Goal: Task Accomplishment & Management: Complete application form

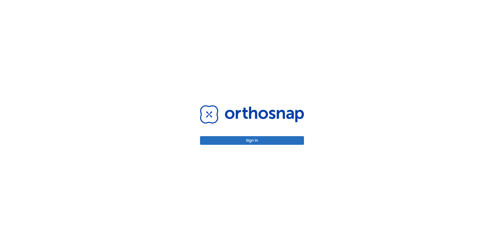
click at [272, 144] on button "Sign in" at bounding box center [252, 140] width 104 height 9
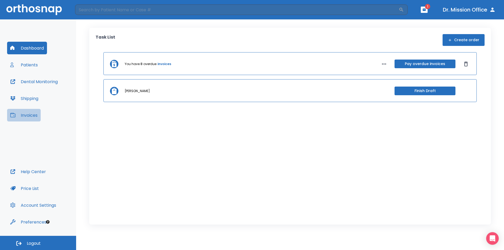
click at [31, 115] on button "Invoices" at bounding box center [24, 115] width 34 height 13
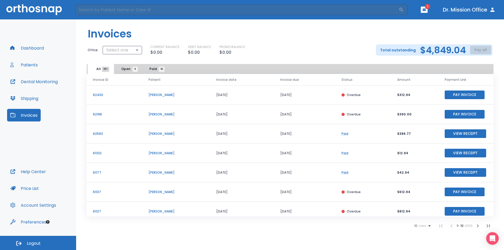
click at [126, 68] on span "Open 8" at bounding box center [128, 69] width 14 height 5
click at [33, 63] on button "Patients" at bounding box center [24, 64] width 34 height 13
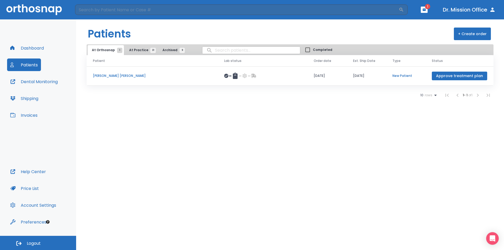
click at [27, 112] on button "Invoices" at bounding box center [24, 115] width 34 height 13
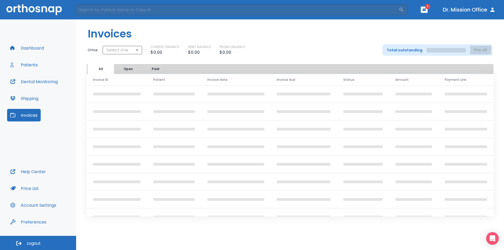
click at [120, 69] on button "Open" at bounding box center [128, 69] width 26 height 10
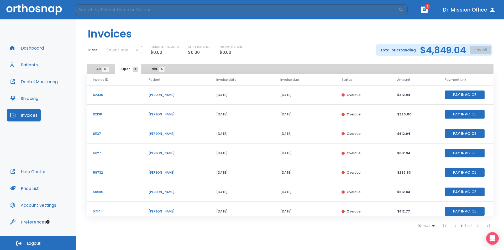
scroll to position [24, 0]
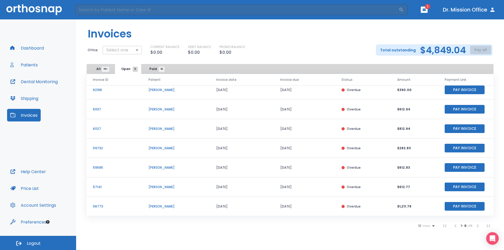
click at [121, 49] on body "​ 1 Dr. Mission Office Dashboard Patients Dental Monitoring Shipping Invoices H…" at bounding box center [252, 125] width 504 height 250
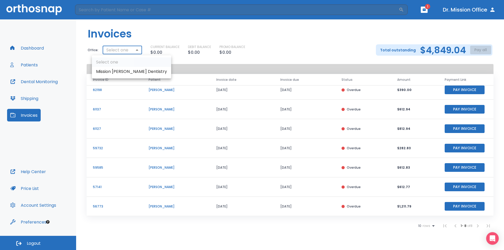
click at [121, 70] on li "Mission [PERSON_NAME] Dentistry" at bounding box center [131, 71] width 79 height 9
type input "2023"
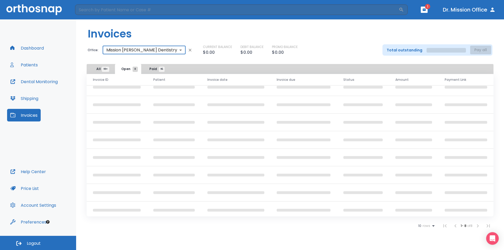
scroll to position [0, 0]
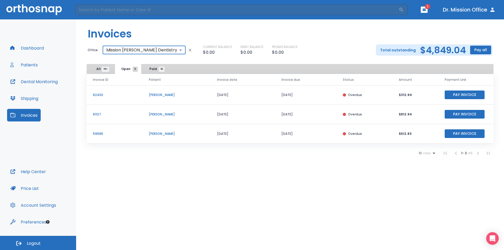
click at [35, 67] on button "Patients" at bounding box center [24, 64] width 34 height 13
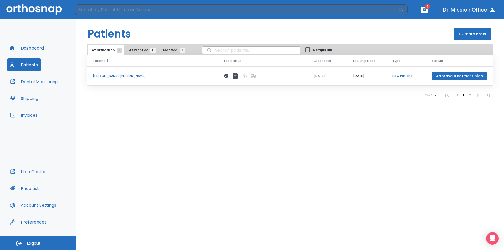
click at [132, 48] on span "At Practice 31" at bounding box center [141, 50] width 24 height 5
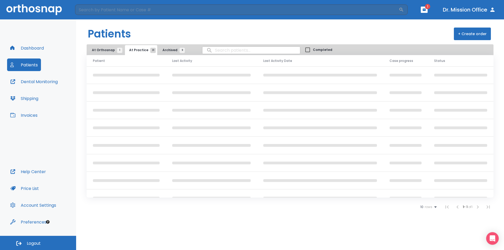
click at [227, 52] on input "search" at bounding box center [251, 50] width 98 height 10
type input "[PERSON_NAME]"
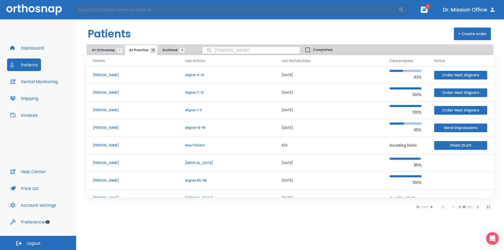
click at [276, 180] on td "[DATE]" at bounding box center [329, 181] width 108 height 18
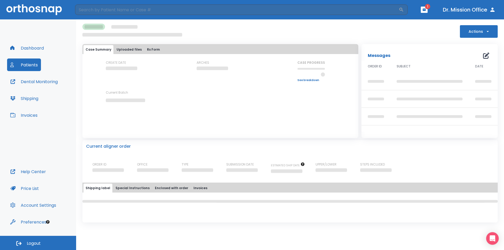
click at [481, 33] on button "Actions" at bounding box center [478, 31] width 38 height 13
click at [427, 37] on div at bounding box center [252, 125] width 504 height 250
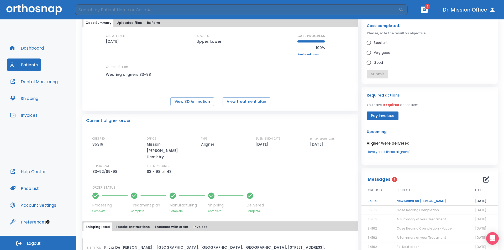
scroll to position [79, 0]
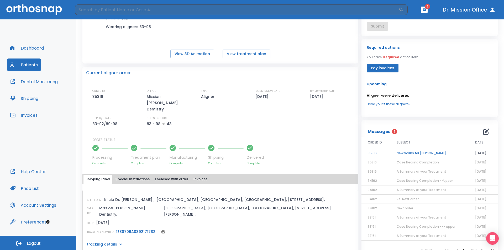
click at [421, 154] on td "New Scans for [PERSON_NAME]" at bounding box center [429, 153] width 78 height 9
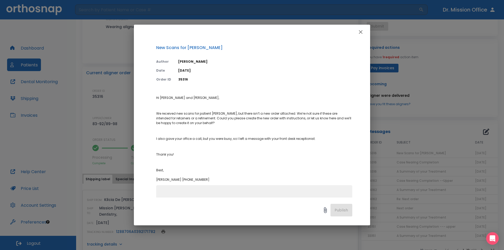
scroll to position [36, 0]
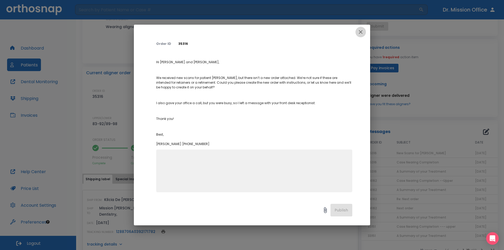
click at [359, 33] on icon "button" at bounding box center [360, 32] width 6 height 6
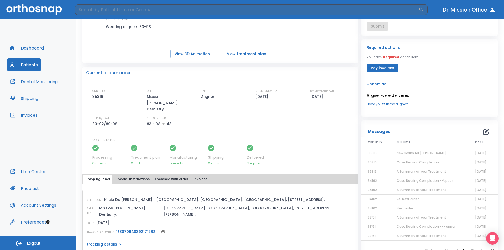
scroll to position [0, 0]
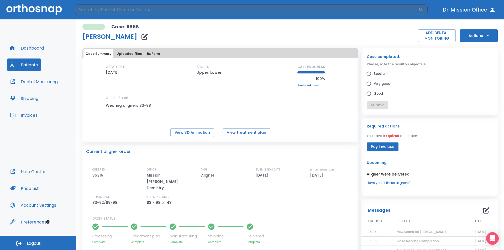
click at [468, 36] on button "Actions" at bounding box center [478, 35] width 38 height 13
click at [473, 78] on p "Order Next Aligners" at bounding box center [475, 76] width 30 height 5
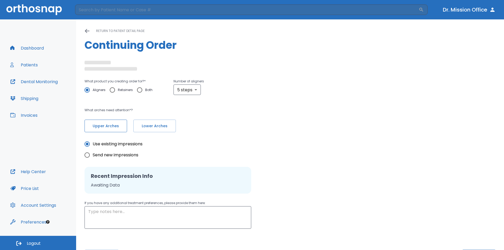
radio input "false"
radio input "true"
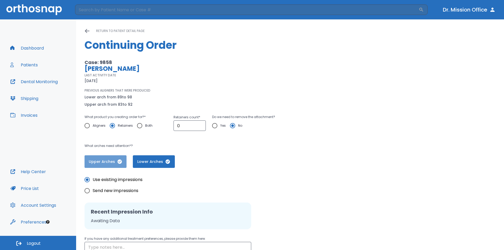
click at [117, 158] on button "Upper Arches" at bounding box center [105, 161] width 42 height 13
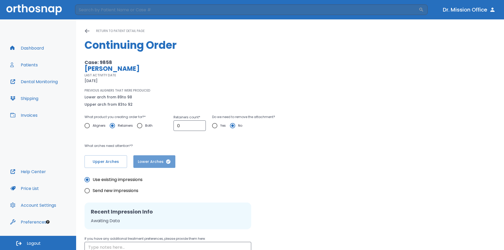
click at [153, 161] on span "Lower Arches" at bounding box center [153, 162] width 31 height 6
click at [122, 159] on button "Upper Arches" at bounding box center [105, 161] width 42 height 13
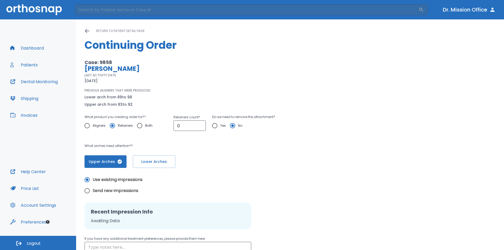
drag, startPoint x: 156, startPoint y: 162, endPoint x: 139, endPoint y: 155, distance: 19.0
click at [157, 162] on span "Lower Arches" at bounding box center [153, 162] width 31 height 6
click at [92, 127] on input "Aligners" at bounding box center [87, 125] width 11 height 11
radio input "true"
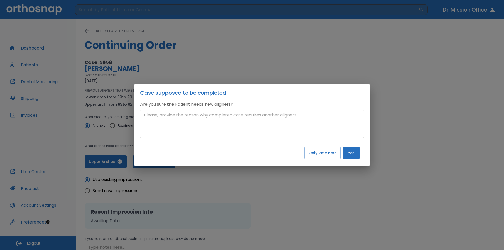
click at [224, 119] on textarea at bounding box center [252, 124] width 216 height 24
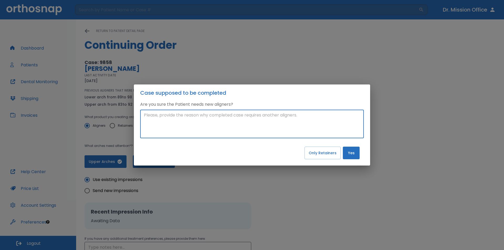
click at [216, 122] on textarea at bounding box center [252, 124] width 216 height 24
click at [291, 131] on textarea at bounding box center [252, 124] width 216 height 24
click at [356, 152] on button "Yes" at bounding box center [351, 153] width 17 height 13
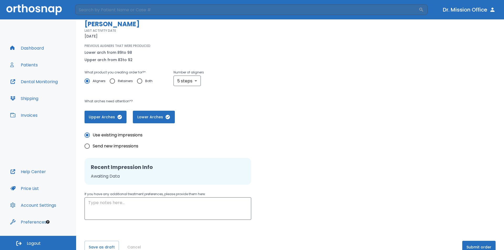
scroll to position [52, 0]
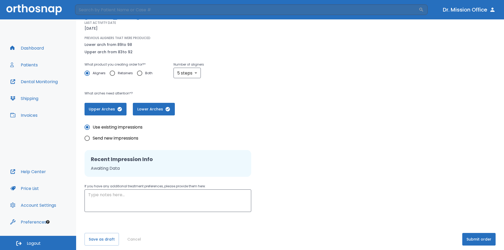
click at [108, 138] on span "Send new impressions" at bounding box center [116, 138] width 46 height 6
click at [93, 138] on input "Send new impressions" at bounding box center [87, 138] width 11 height 11
radio input "true"
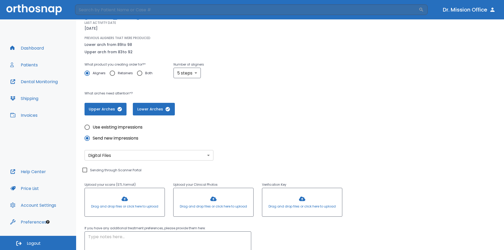
click at [130, 152] on body "​ Dr. Mission Office Dashboard Patients Dental Monitoring Shipping Invoices Hel…" at bounding box center [252, 125] width 504 height 250
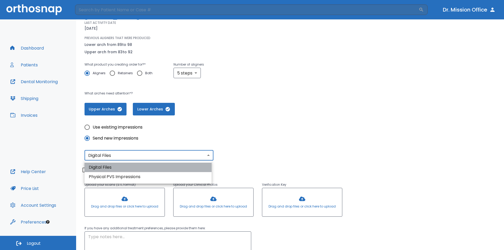
click at [125, 164] on li "Digital Files" at bounding box center [147, 167] width 127 height 9
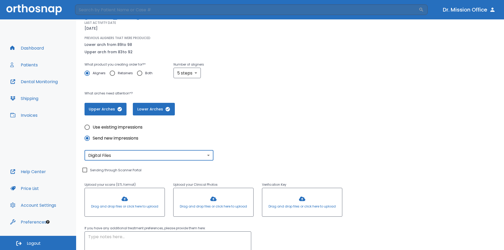
click at [88, 169] on input "Sending through Scanner Portal" at bounding box center [85, 170] width 6 height 6
checkbox input "true"
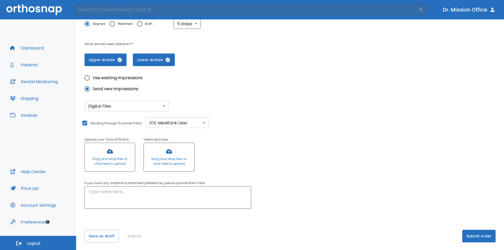
scroll to position [103, 0]
click at [92, 237] on button "Save as draft" at bounding box center [101, 235] width 34 height 13
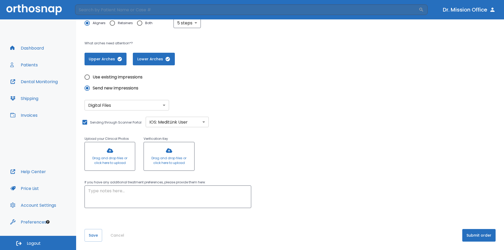
click at [478, 238] on button "Submit order" at bounding box center [478, 235] width 33 height 13
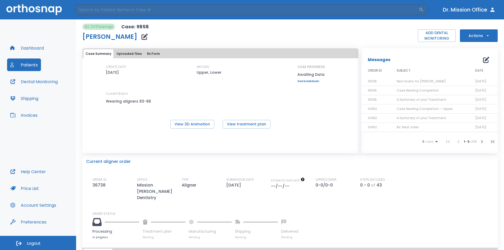
click at [30, 52] on button "Dashboard" at bounding box center [27, 48] width 40 height 13
